Goal: Task Accomplishment & Management: Manage account settings

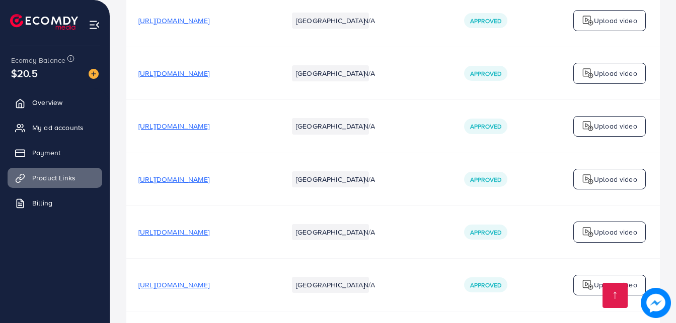
scroll to position [770, 0]
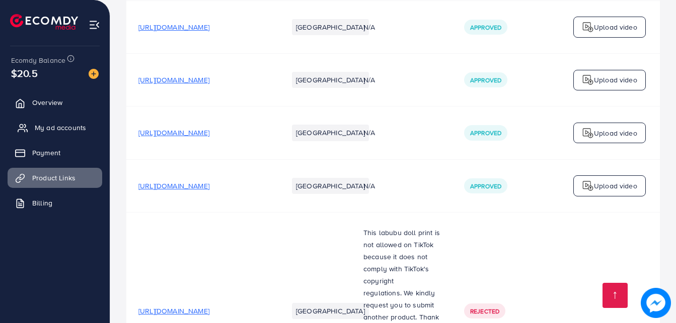
click at [49, 124] on span "My ad accounts" at bounding box center [60, 128] width 51 height 10
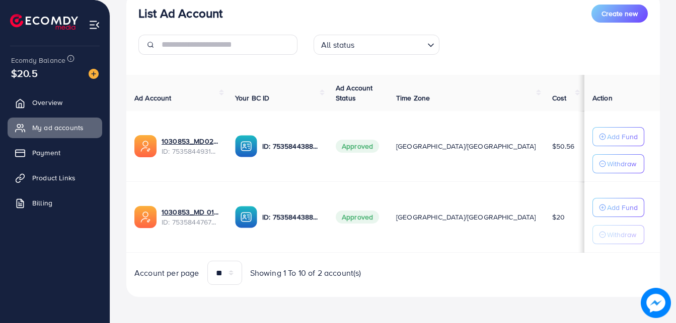
scroll to position [130, 0]
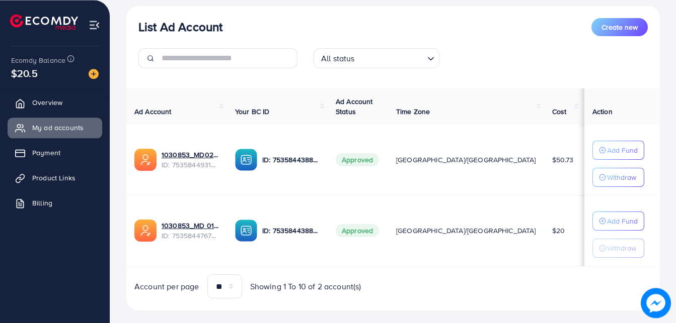
scroll to position [130, 0]
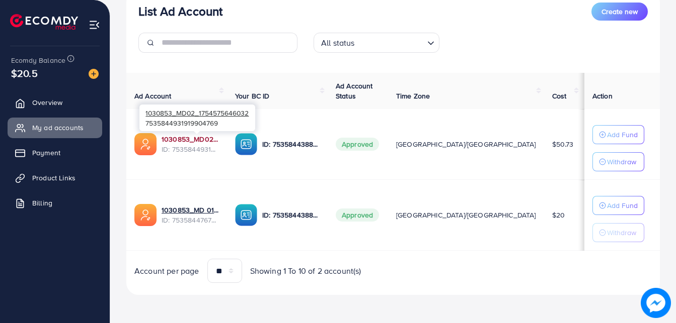
click at [190, 139] on link "1030853_MD02_1754575646032" at bounding box center [189, 139] width 57 height 10
